Goal: Task Accomplishment & Management: Complete application form

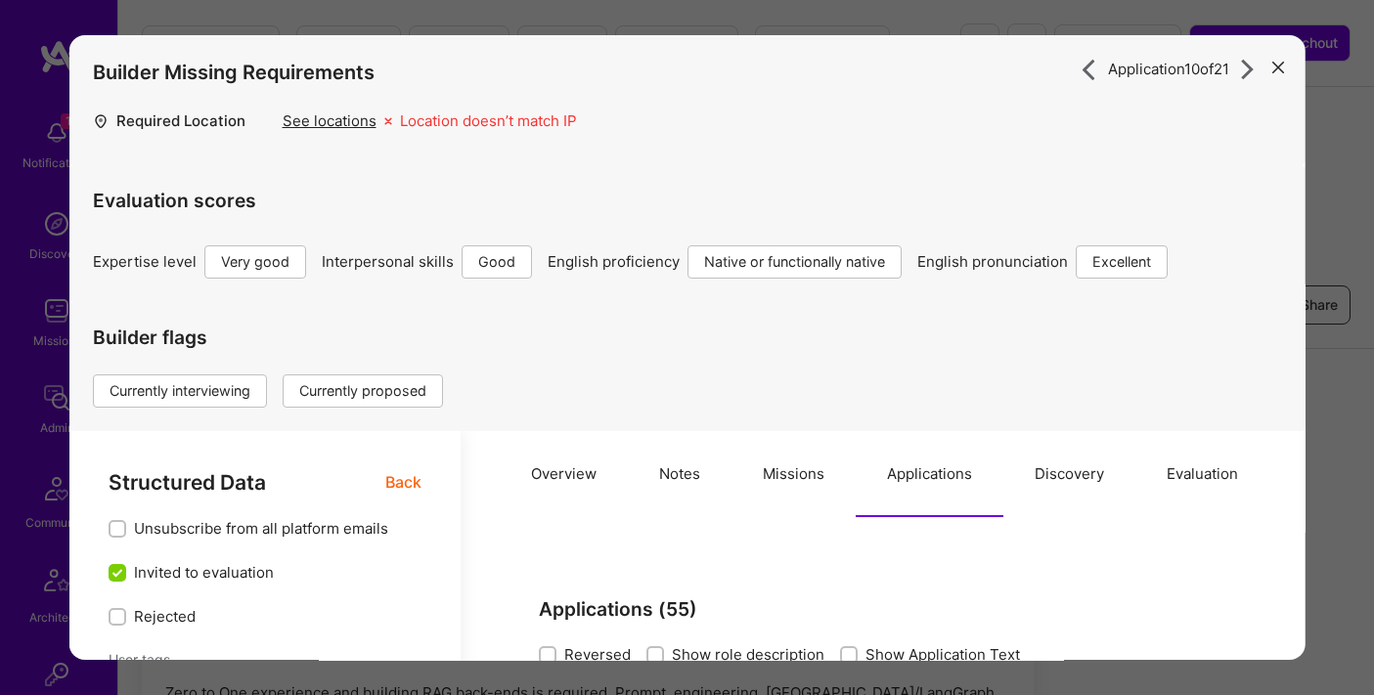
select select "5"
select select "4"
select select "7"
select select "PL"
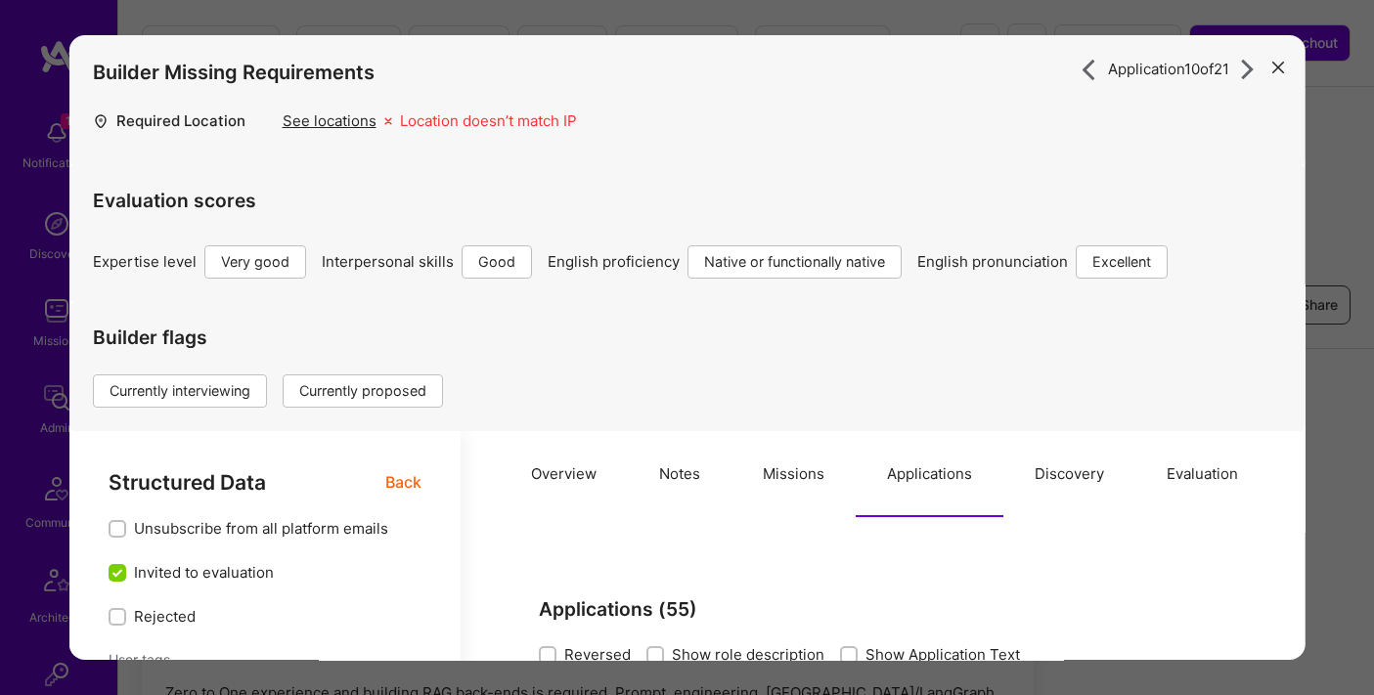
select select "Right Now"
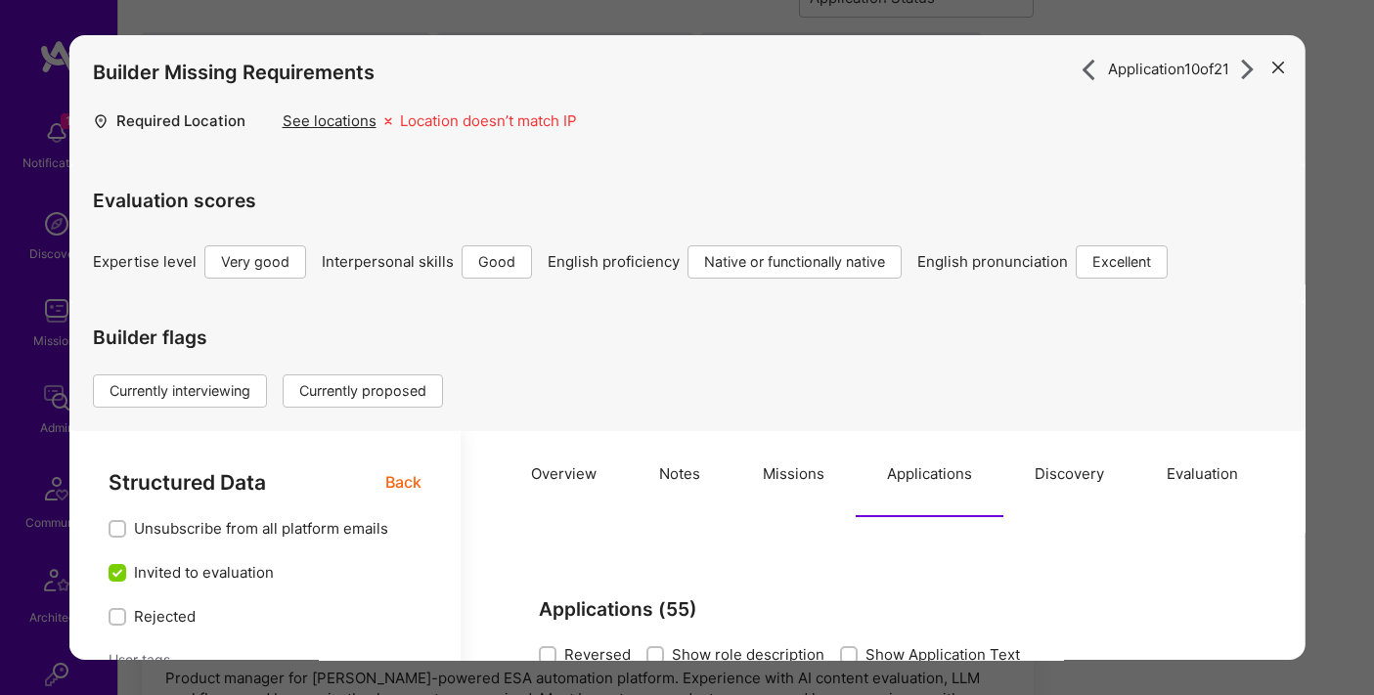
scroll to position [660, 0]
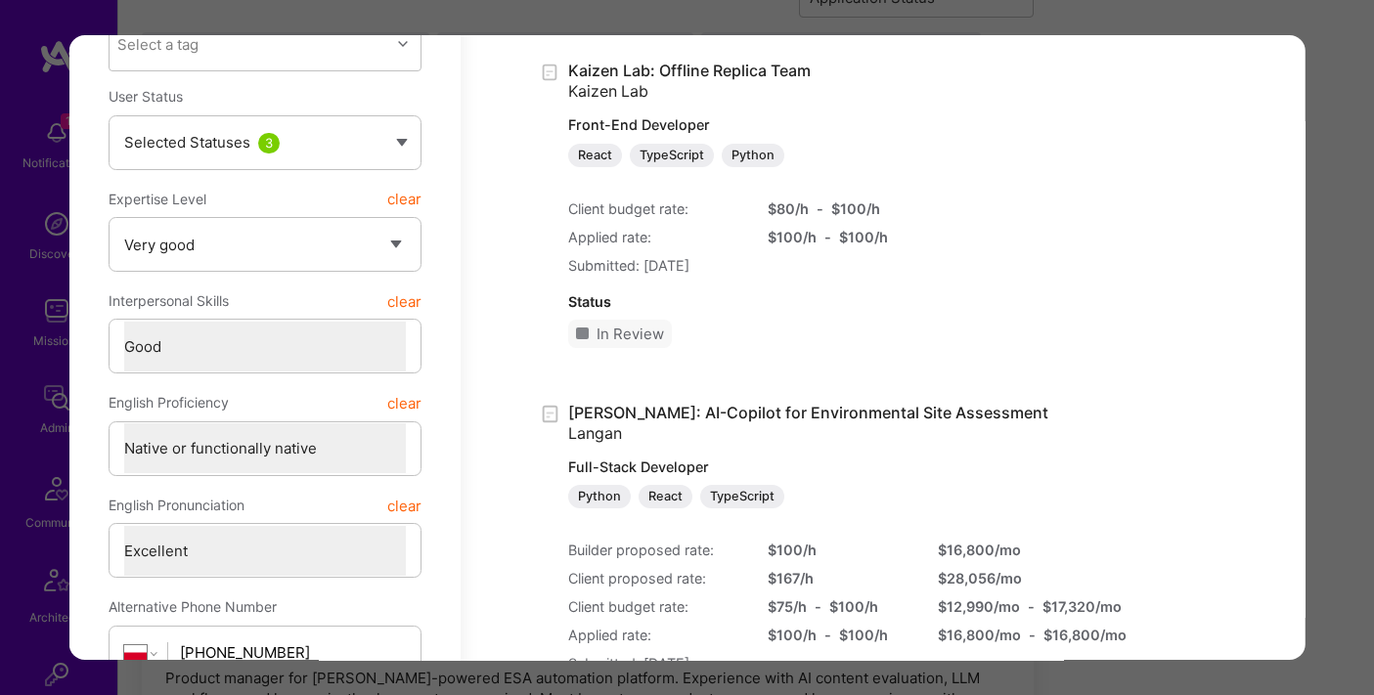
click at [1162, 20] on div "Application 10 of 21 Builder Missing Requirements Required Location See locatio…" at bounding box center [687, 347] width 1374 height 695
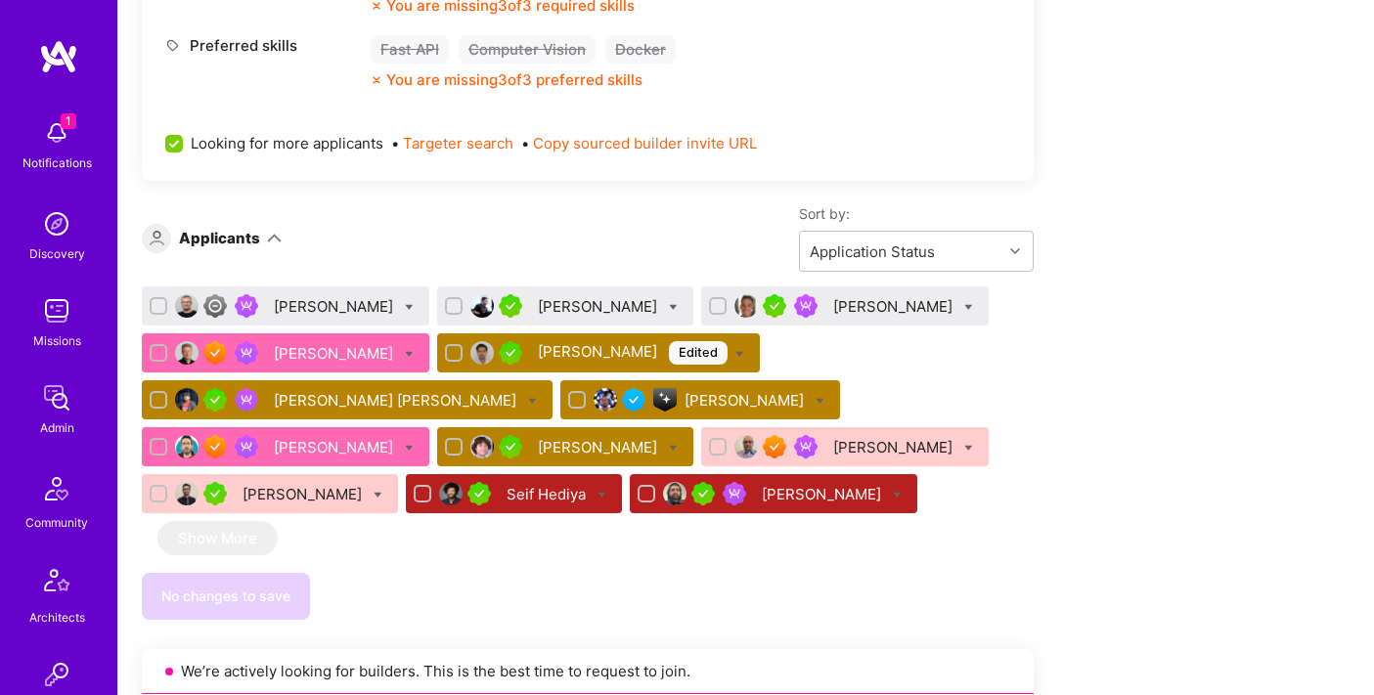
scroll to position [1035, 0]
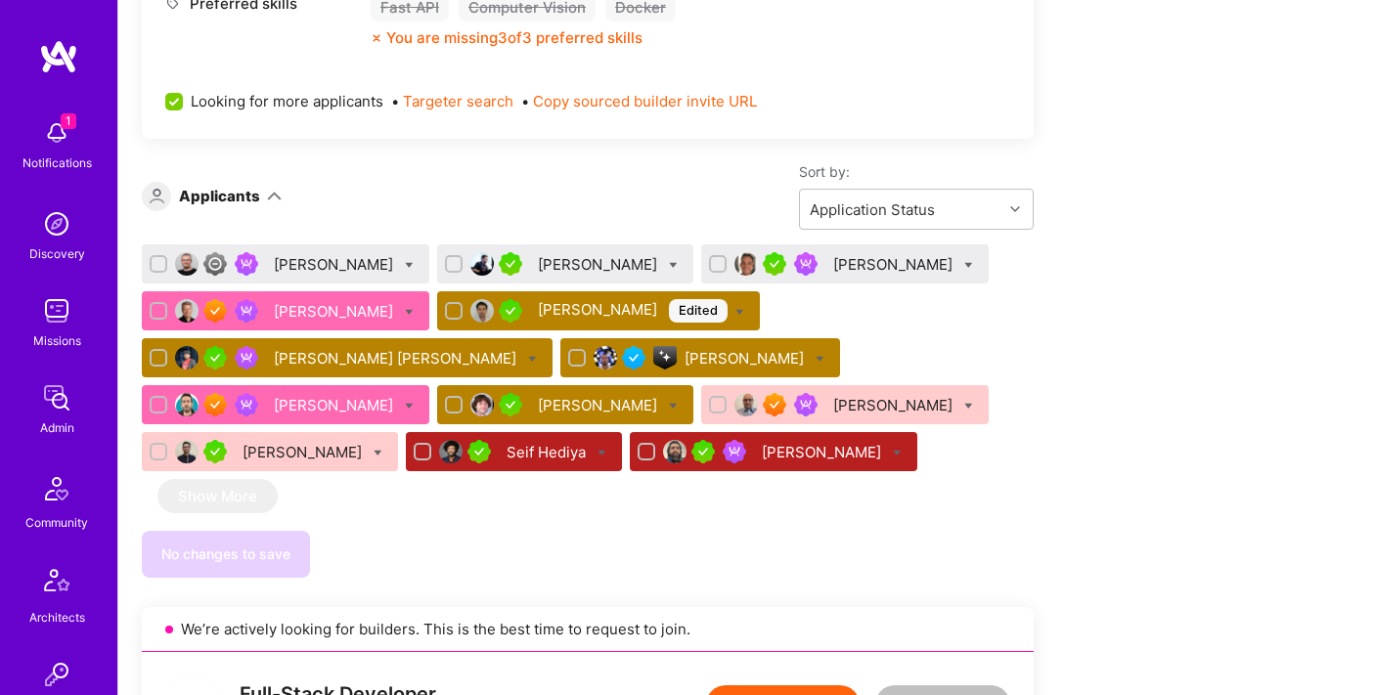
click at [450, 348] on div "[PERSON_NAME] [PERSON_NAME]" at bounding box center [397, 358] width 246 height 21
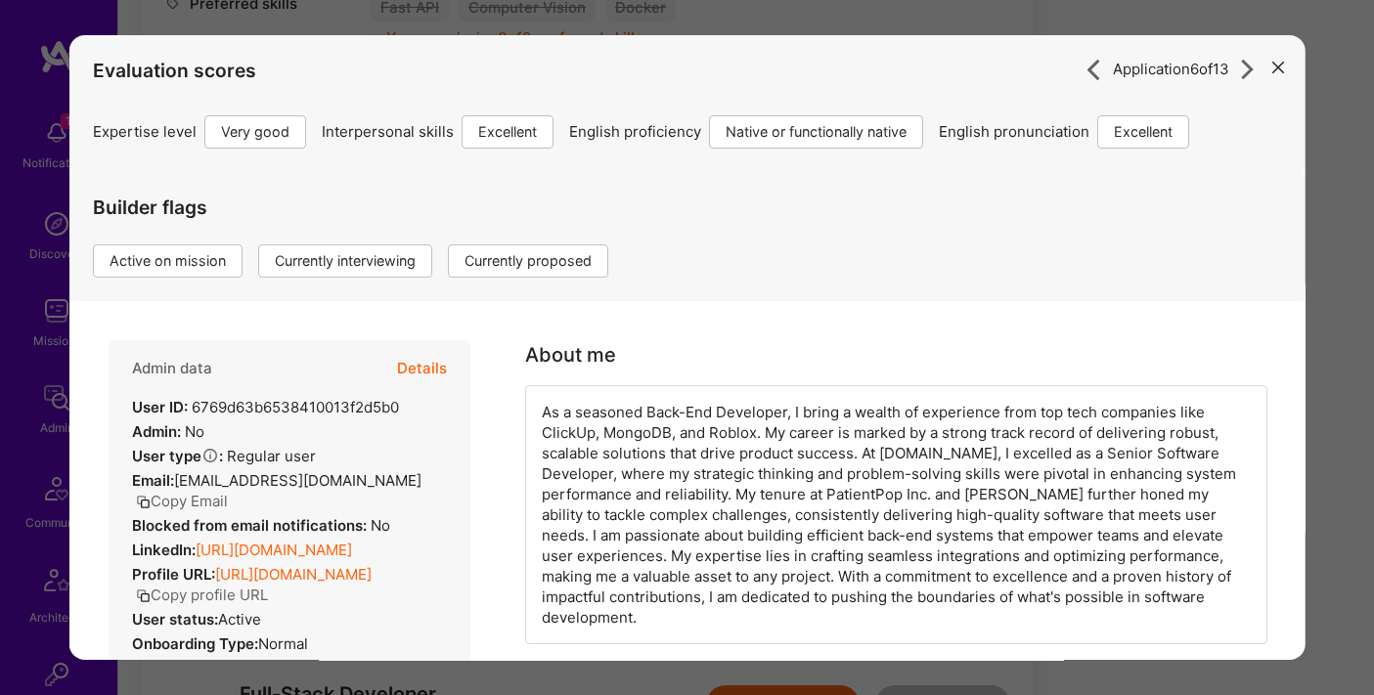
click at [420, 357] on button "Details" at bounding box center [421, 368] width 50 height 57
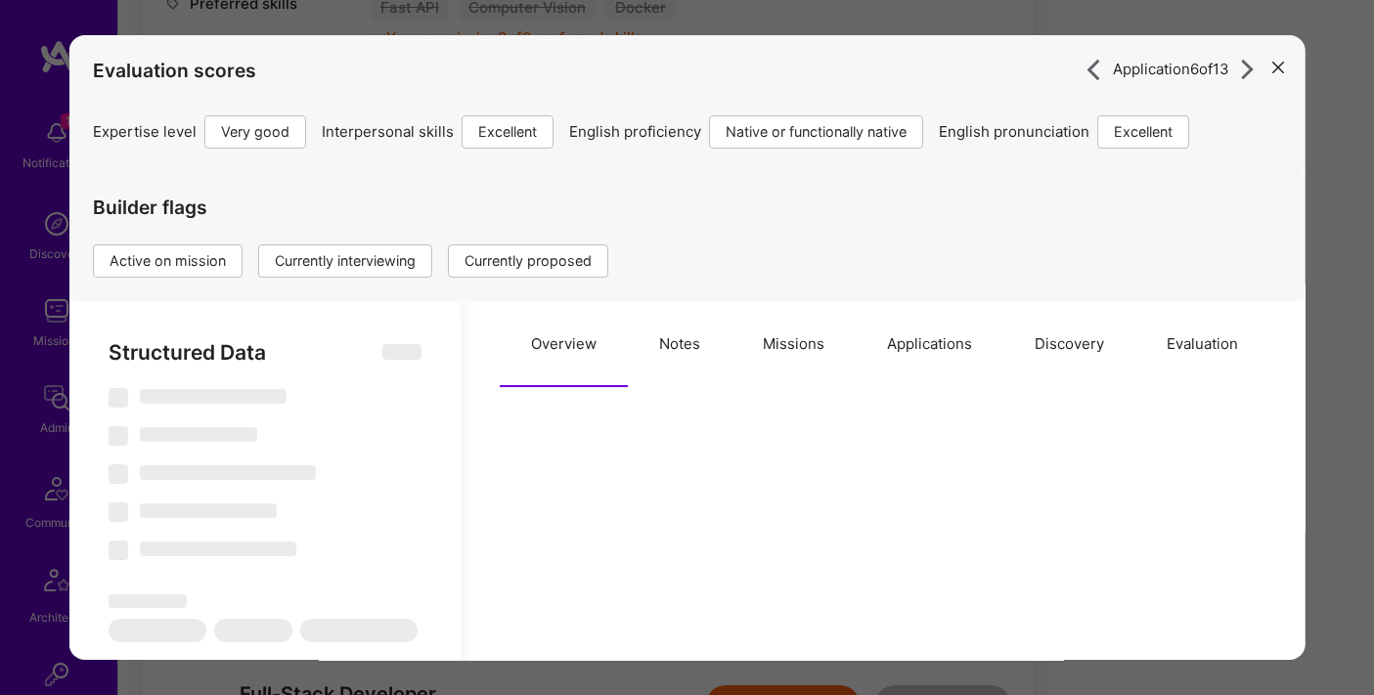
click at [913, 343] on button "Applications" at bounding box center [929, 344] width 148 height 86
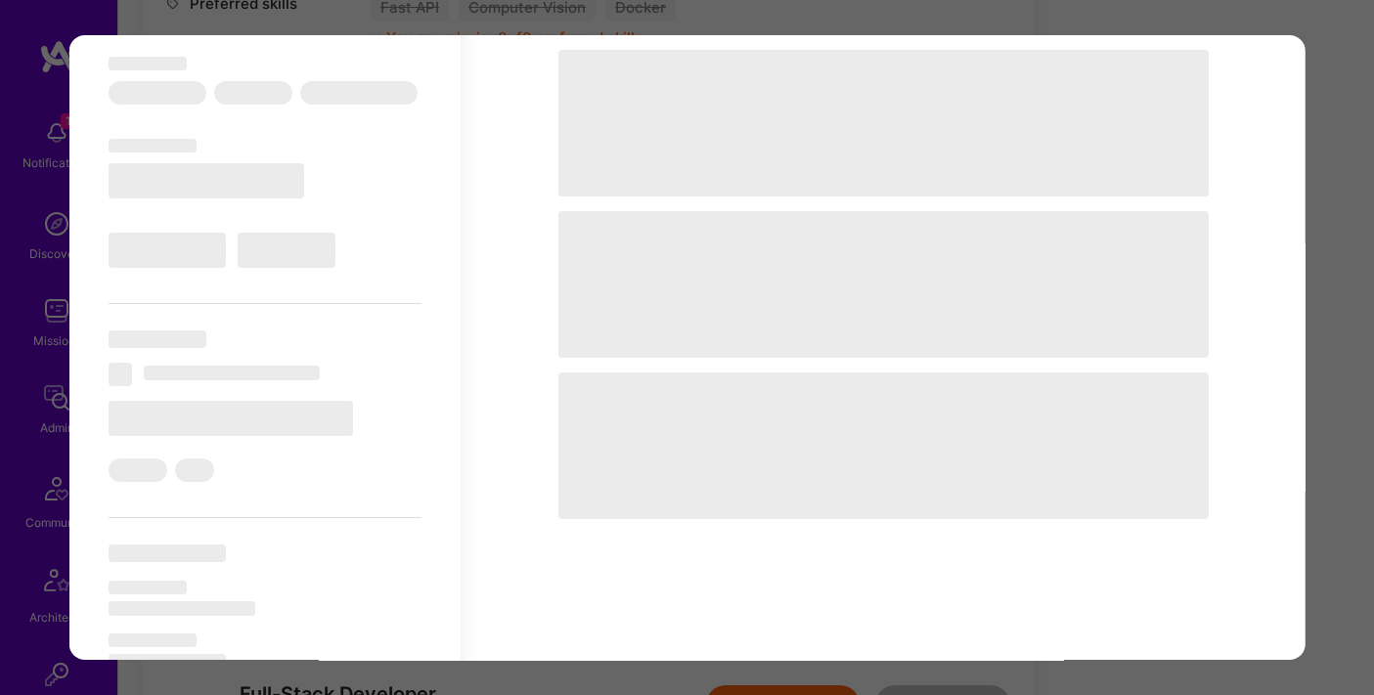
scroll to position [539, 0]
type textarea "x"
select select "Right Now"
select select "5"
select select "7"
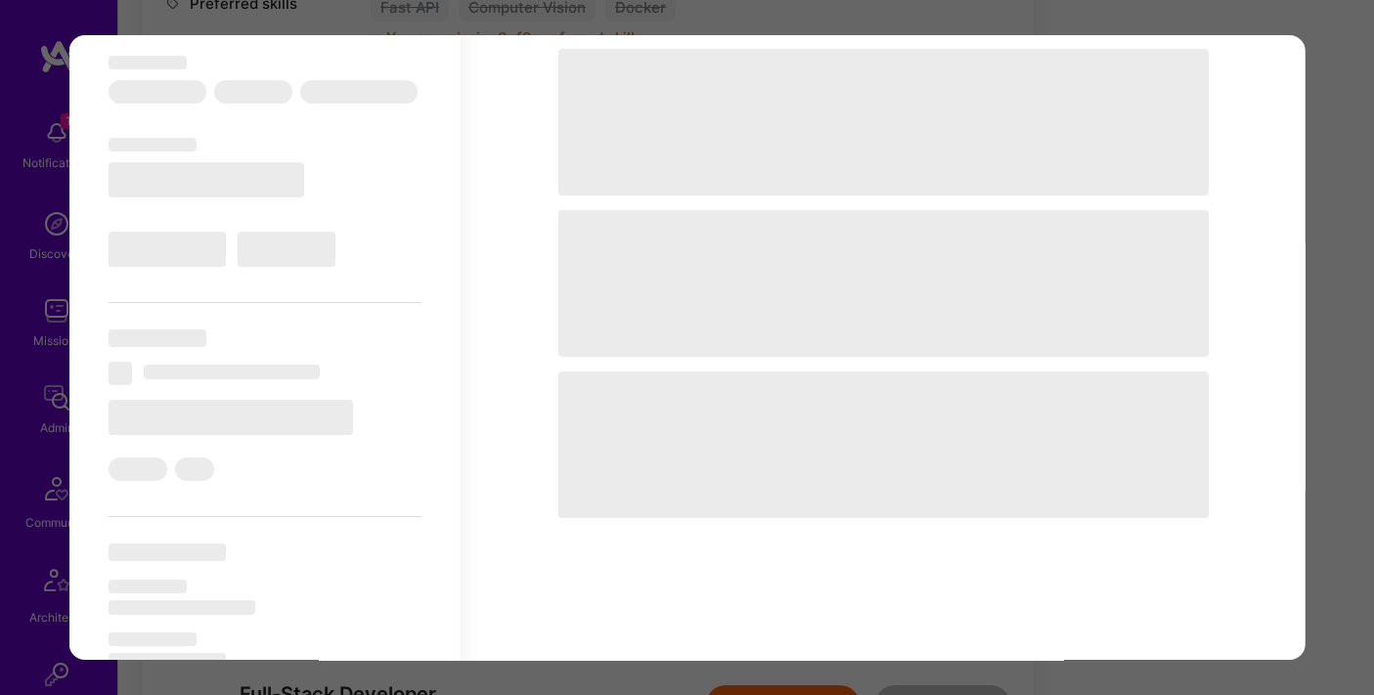
select select "7"
select select "US"
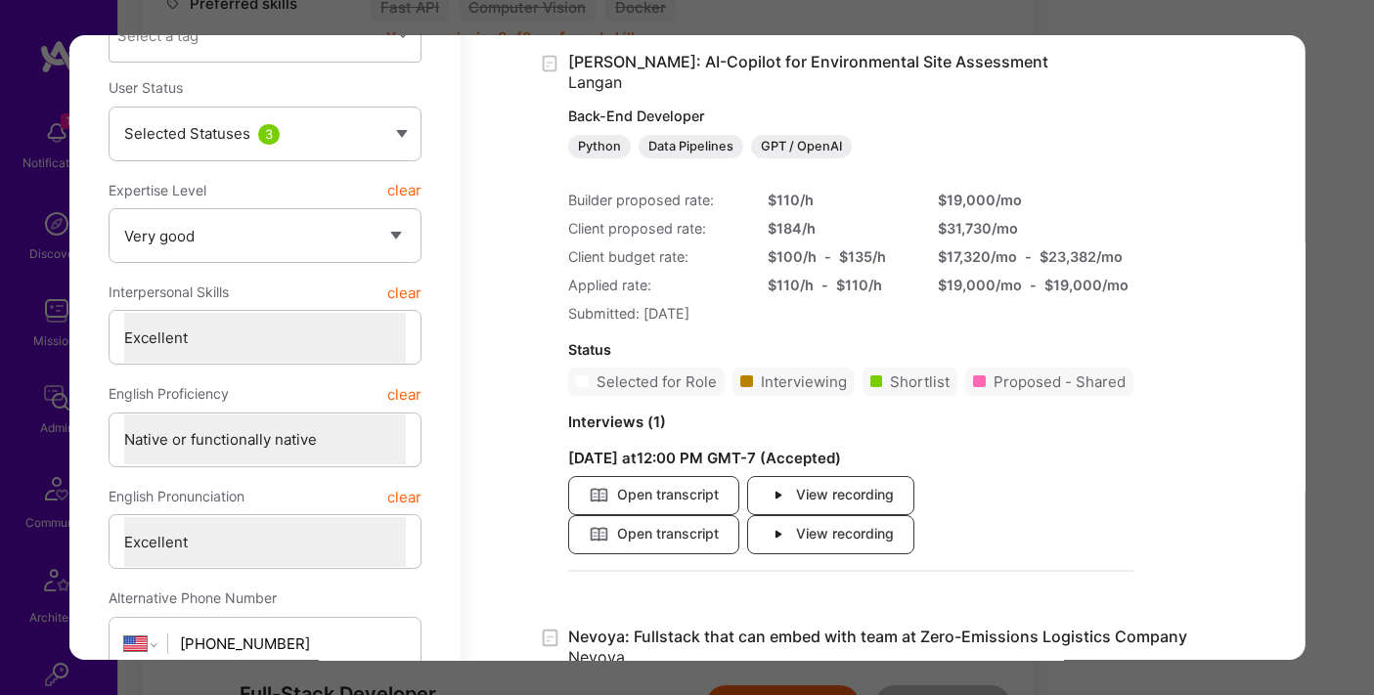
click at [1324, 39] on div "Application 6 of 13 Evaluation scores Expertise level Very good Interpersonal s…" at bounding box center [687, 347] width 1374 height 695
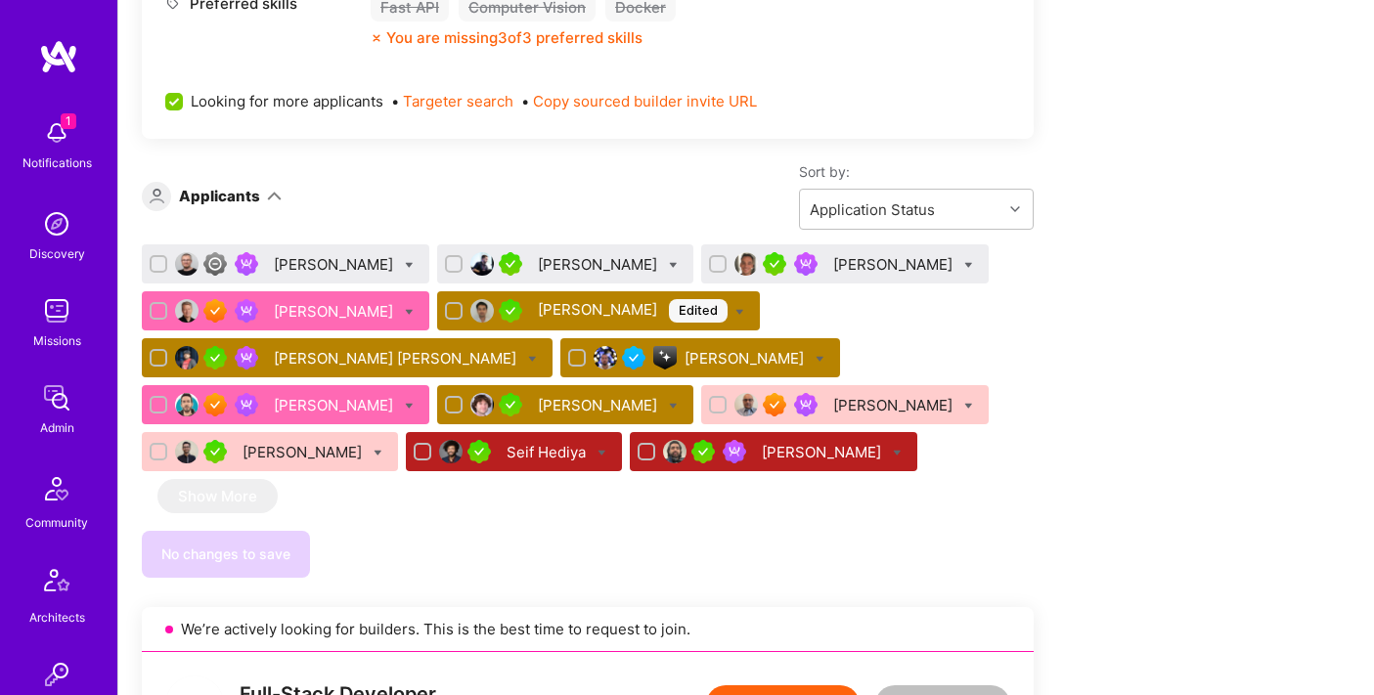
click at [700, 359] on div "[PERSON_NAME]" at bounding box center [746, 358] width 123 height 21
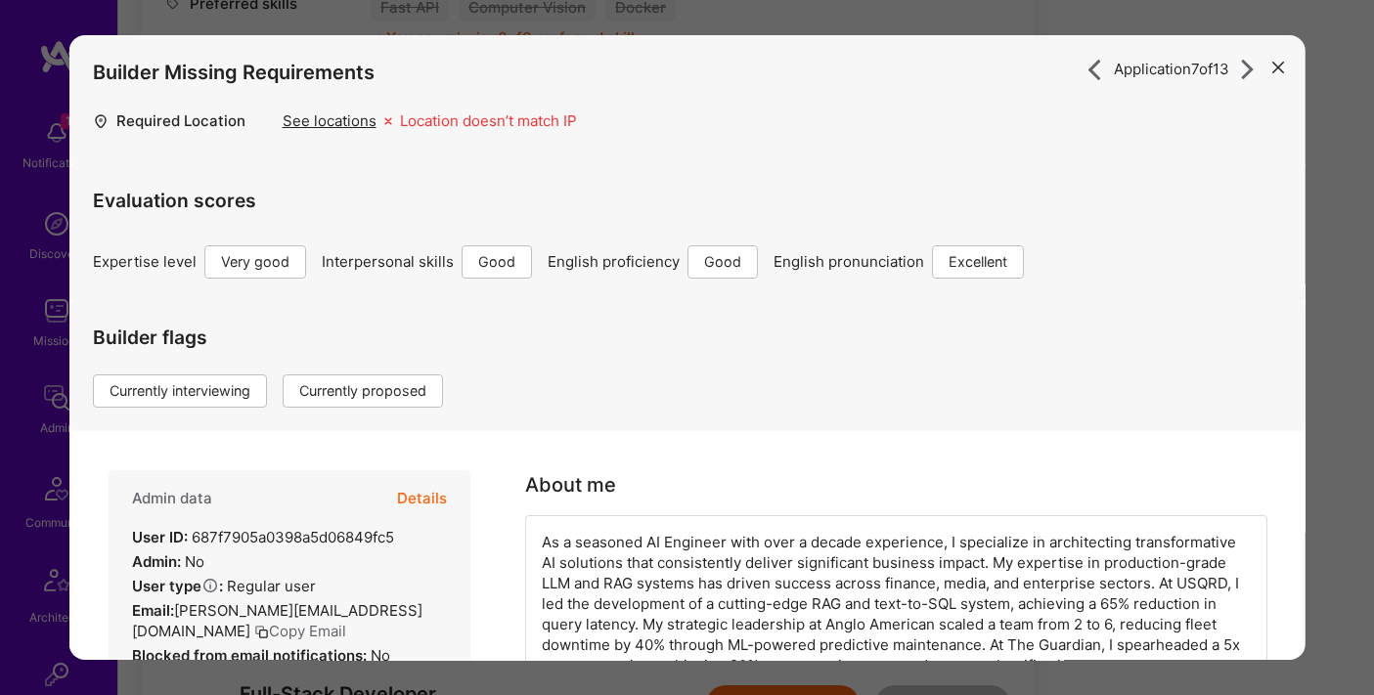
click at [411, 502] on button "Details" at bounding box center [421, 498] width 50 height 57
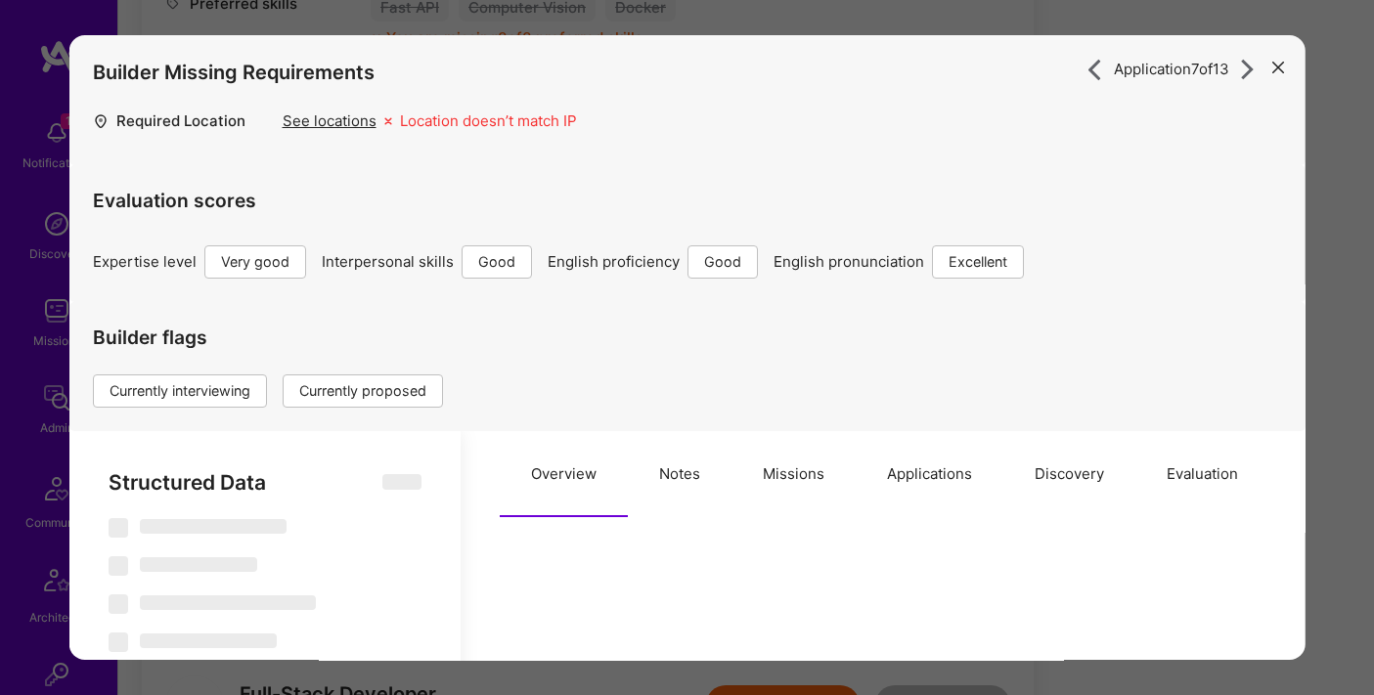
click at [948, 474] on button "Applications" at bounding box center [929, 474] width 148 height 86
type textarea "x"
select select "Right Now"
select select "5"
select select "4"
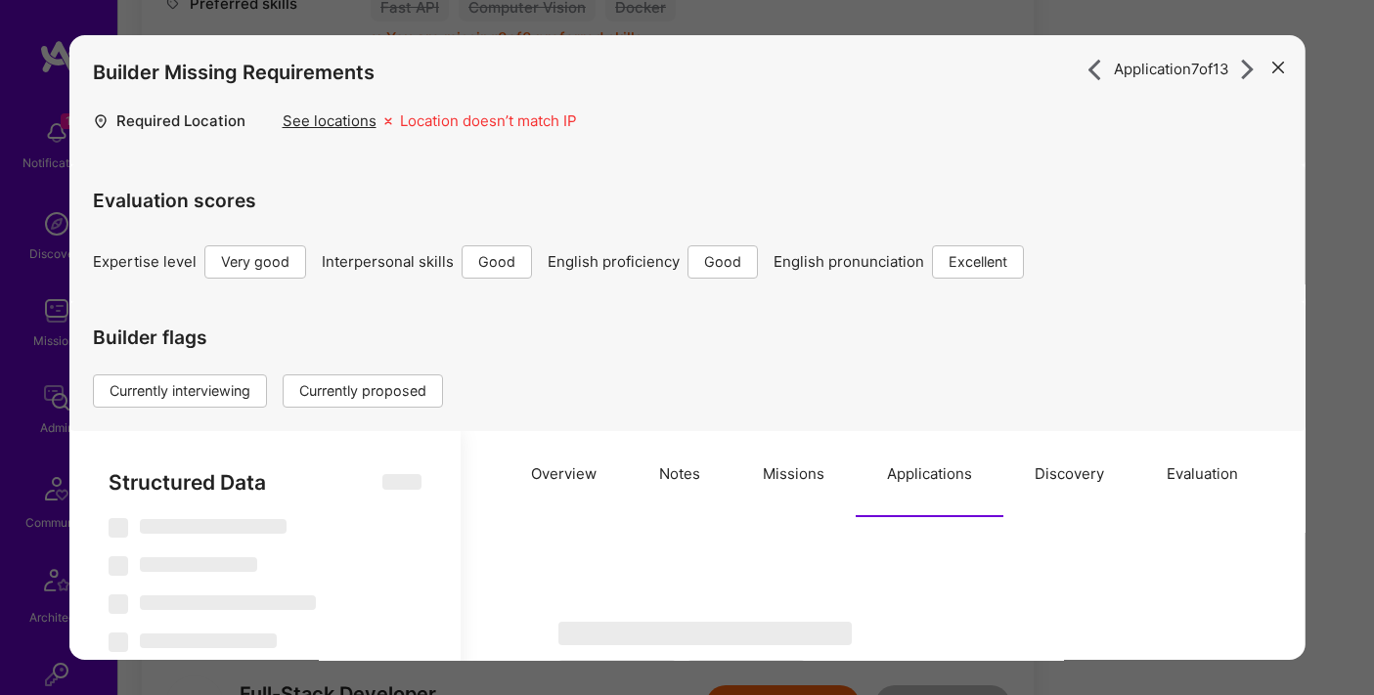
select select "6"
select select "7"
select select "GB"
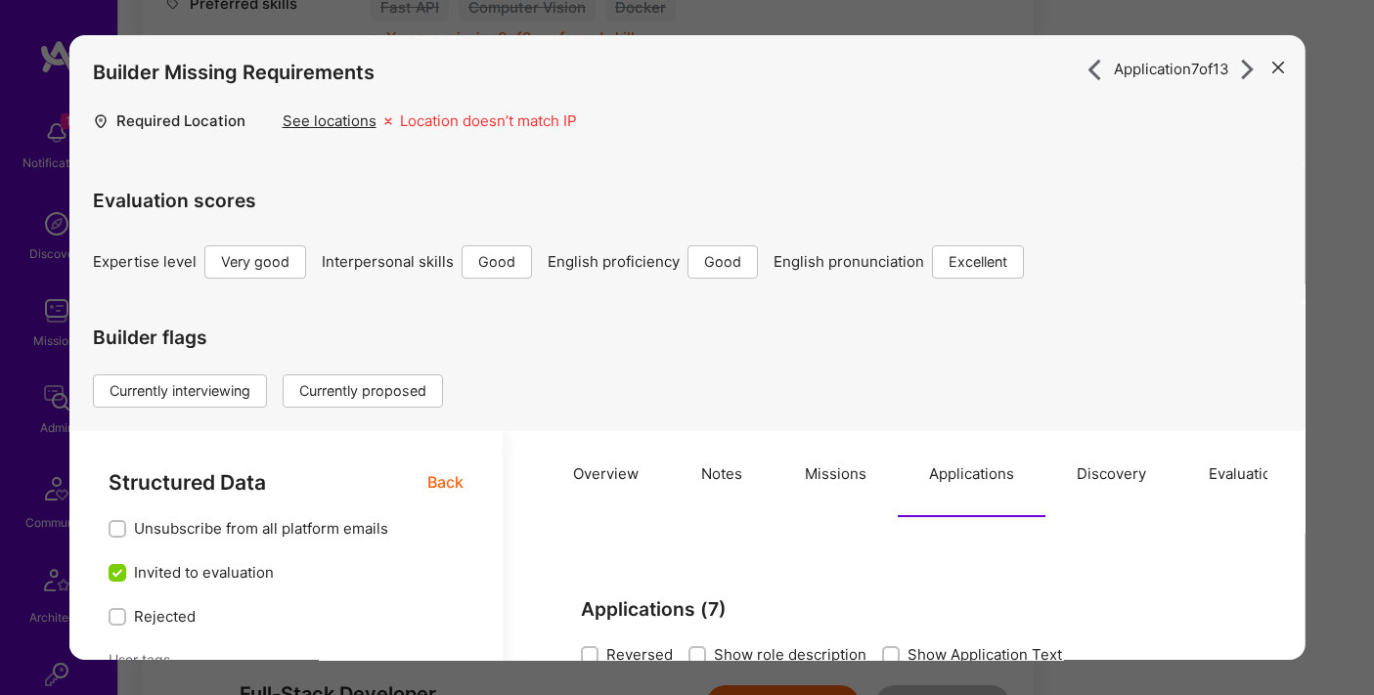
click at [1335, 223] on div "Application 7 of 13 Builder Missing Requirements Required Location See location…" at bounding box center [687, 347] width 1374 height 695
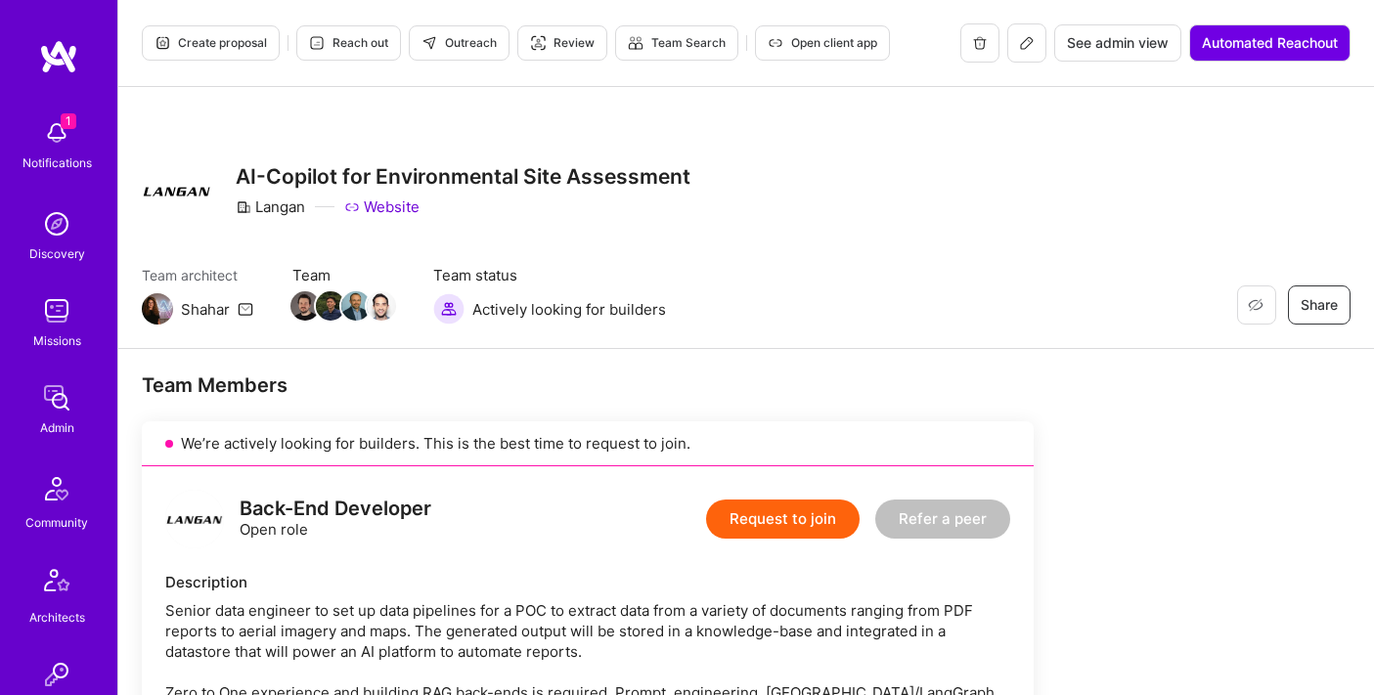
click at [1011, 52] on button at bounding box center [1026, 42] width 39 height 39
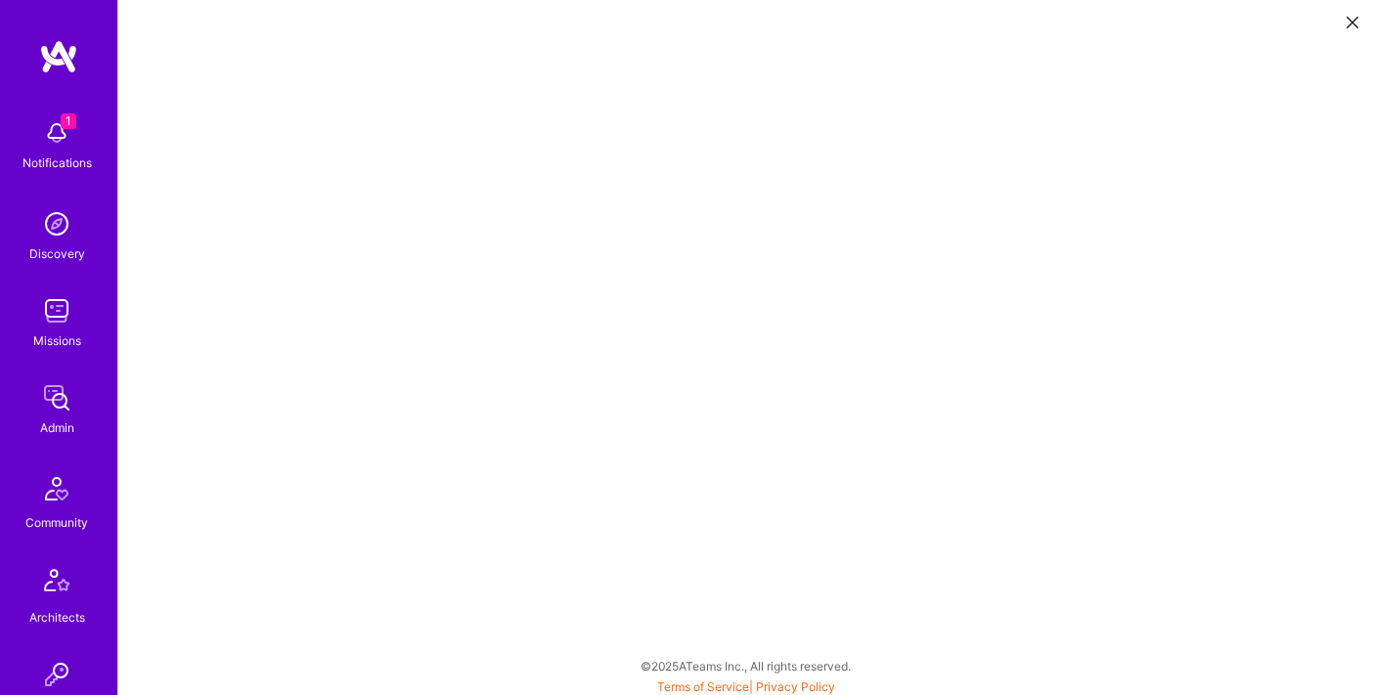
scroll to position [5, 0]
